Goal: Task Accomplishment & Management: Manage account settings

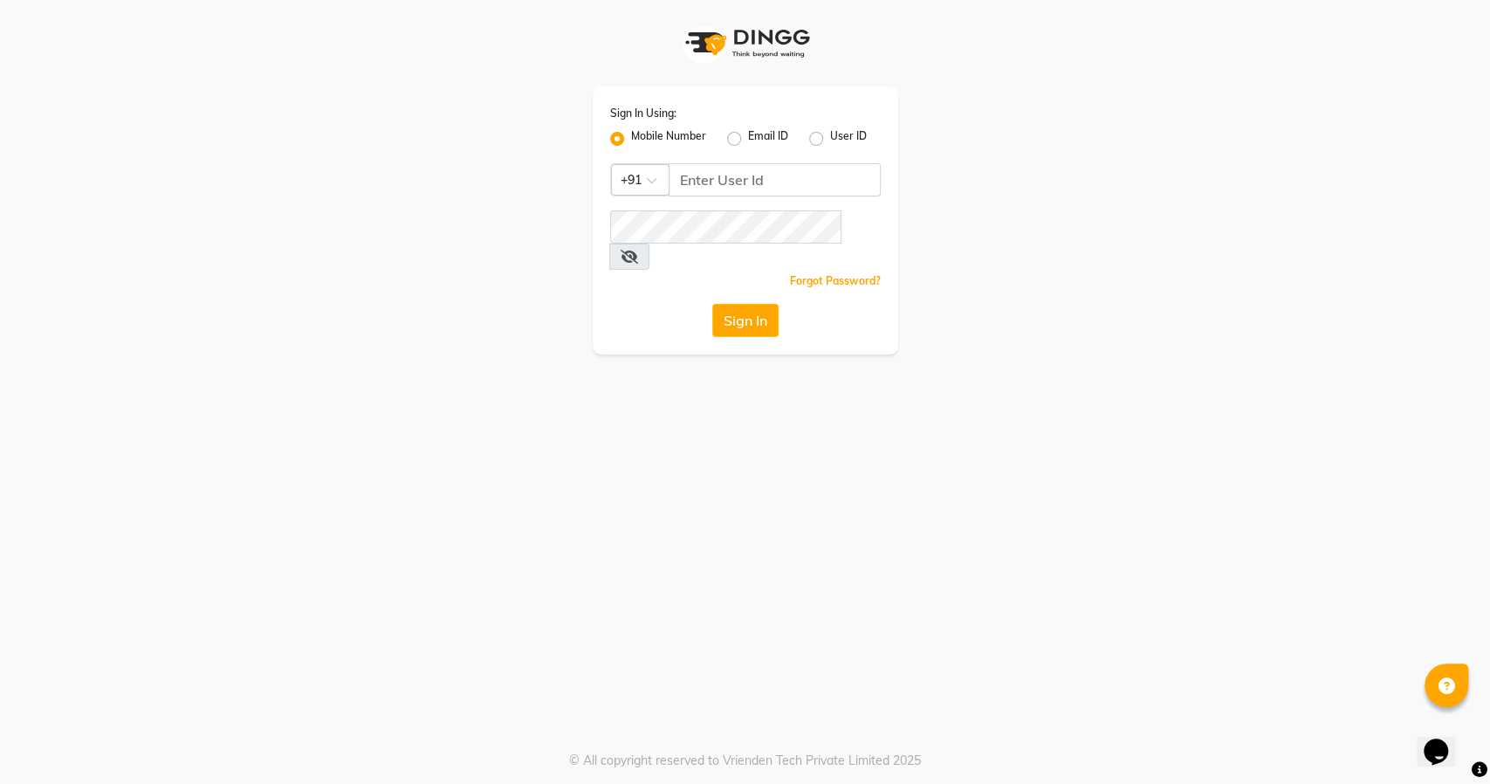
click at [830, 144] on label "User ID" at bounding box center [848, 138] width 37 height 21
click at [830, 140] on input "User ID" at bounding box center [835, 133] width 11 height 11
radio input "true"
radio input "false"
click at [745, 182] on input "Username" at bounding box center [745, 179] width 271 height 33
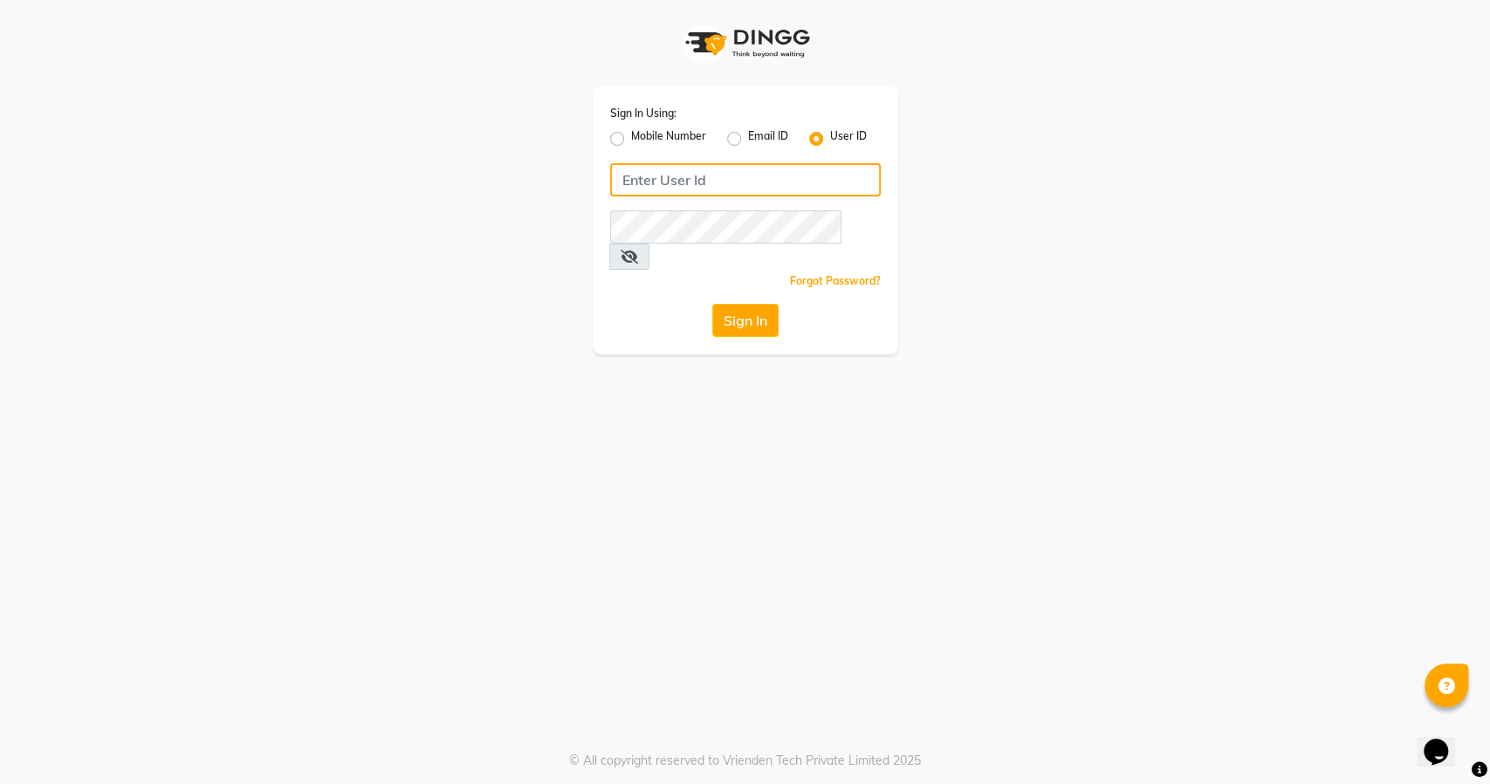
paste input "9916586210"
type input "9916586210"
click at [746, 304] on button "Sign In" at bounding box center [745, 320] width 66 height 33
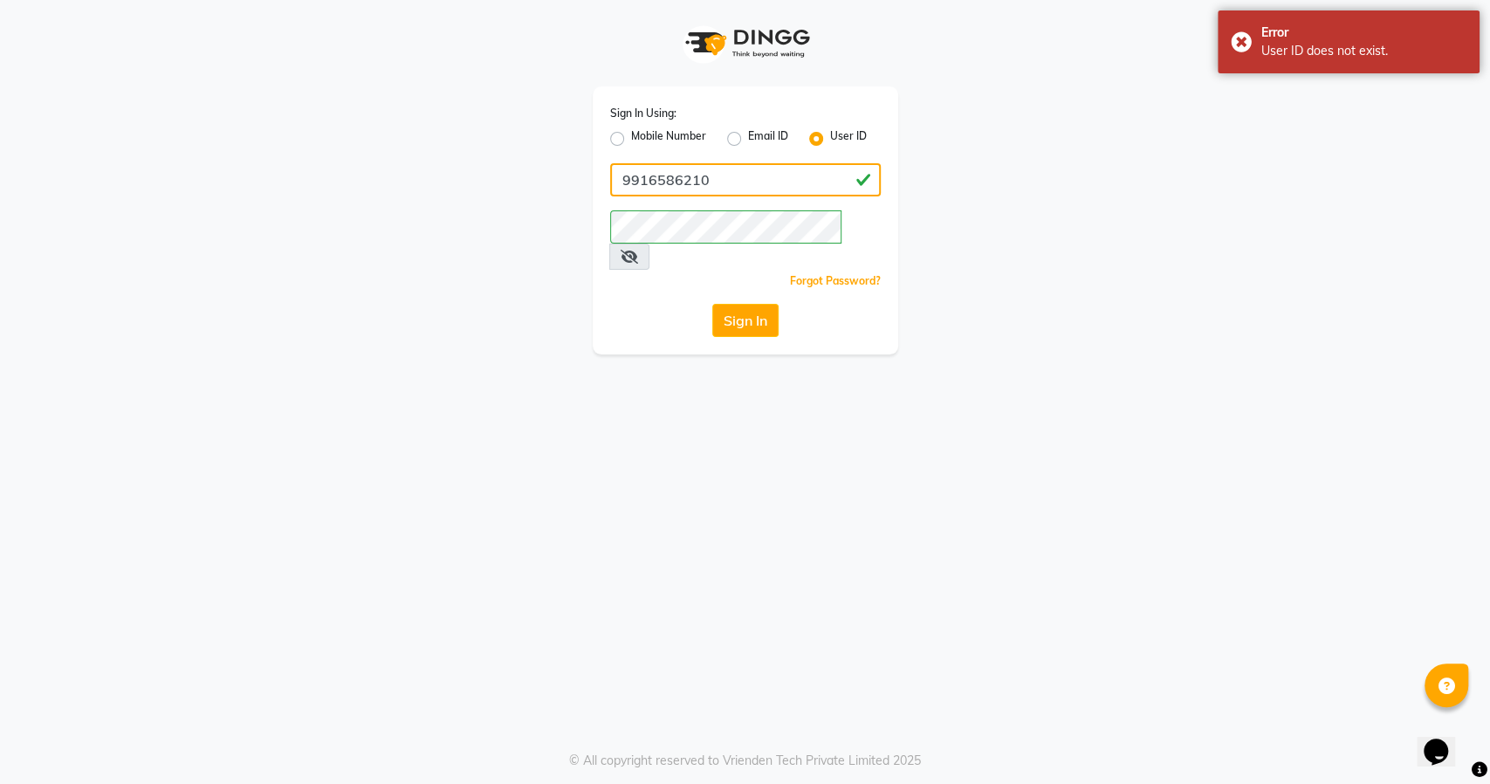
drag, startPoint x: 745, startPoint y: 181, endPoint x: 544, endPoint y: 181, distance: 200.7
click at [544, 181] on div "Sign In Using: Mobile Number Email ID User ID 9916586210 Remember me Forgot Pas…" at bounding box center [745, 177] width 995 height 354
click at [631, 137] on label "Mobile Number" at bounding box center [668, 138] width 75 height 21
click at [631, 137] on input "Mobile Number" at bounding box center [636, 133] width 11 height 11
radio input "true"
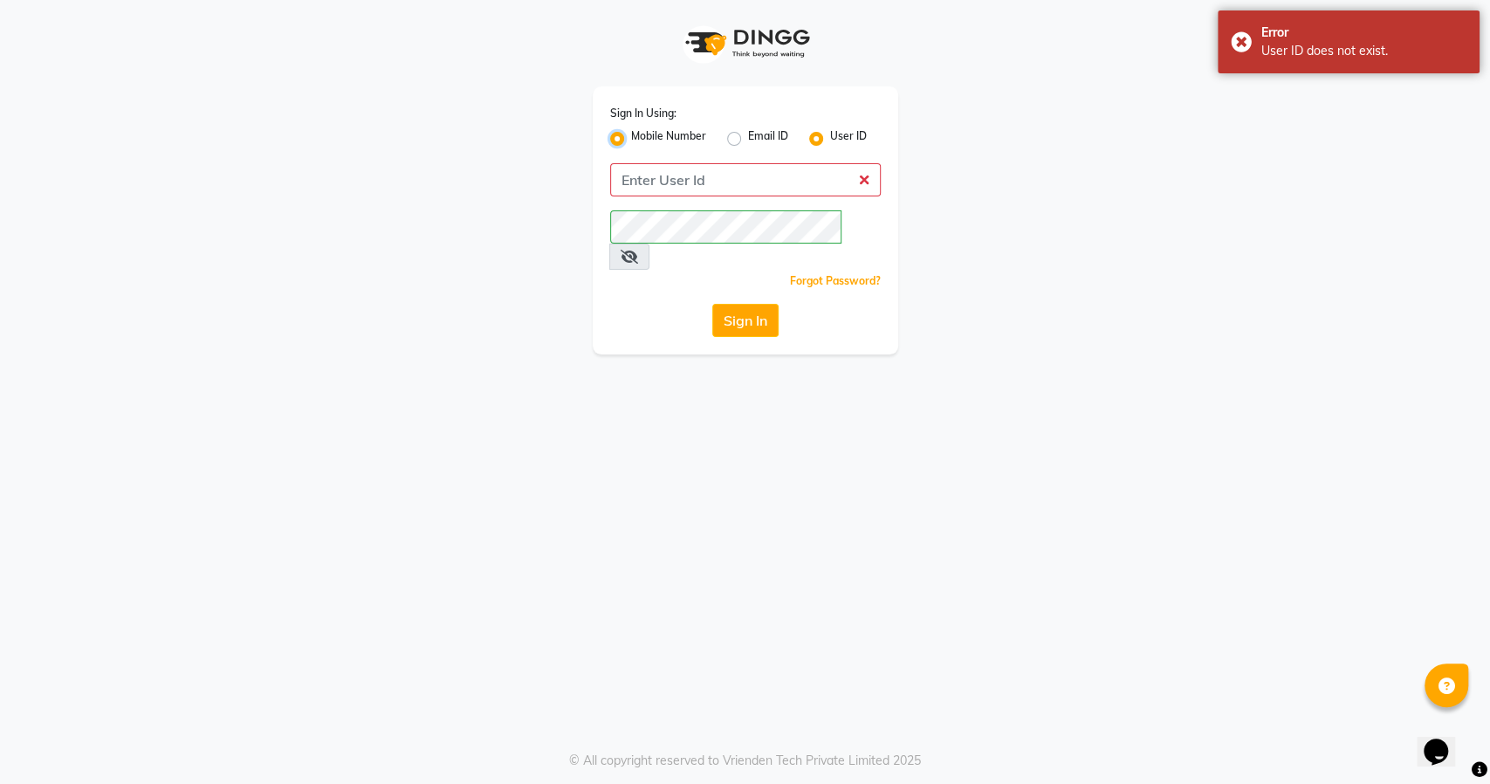
radio input "false"
click at [716, 172] on input "Username" at bounding box center [775, 179] width 212 height 33
paste input "9916586210"
type input "9916586210"
click at [738, 304] on button "Sign In" at bounding box center [745, 320] width 66 height 33
